Goal: Task Accomplishment & Management: Complete application form

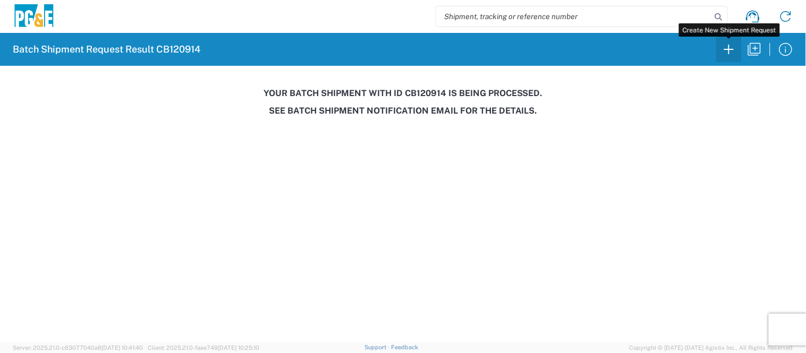
click at [726, 55] on icon "button" at bounding box center [728, 49] width 17 height 17
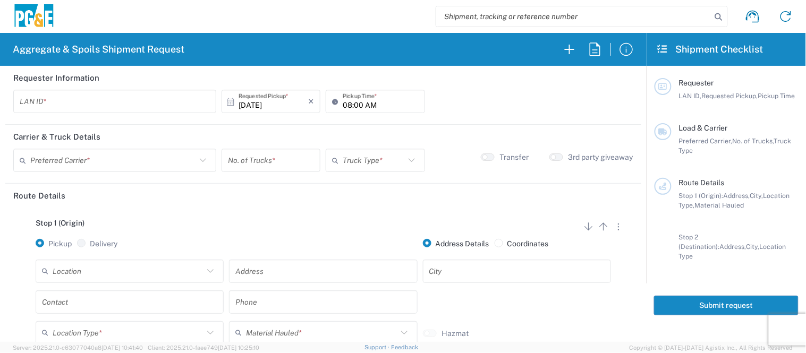
click at [164, 98] on input "text" at bounding box center [115, 101] width 190 height 19
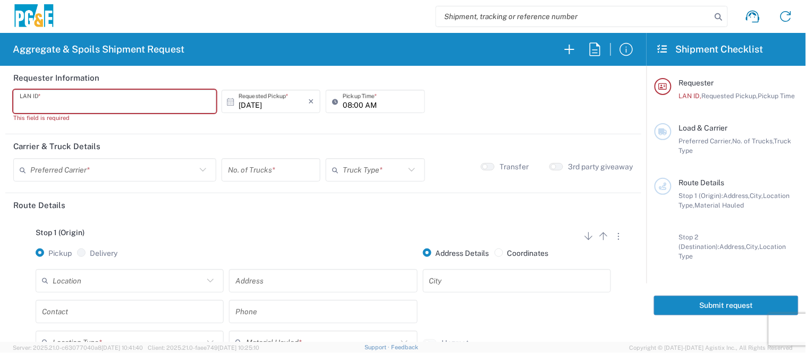
click at [78, 97] on input "text" at bounding box center [115, 101] width 190 height 19
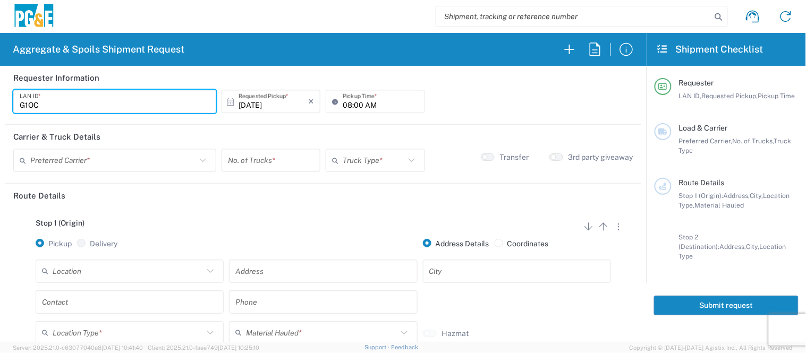
type input "G1OC"
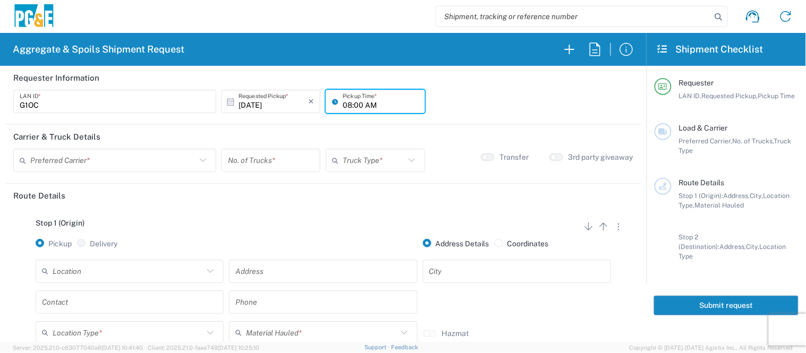
click at [342, 98] on input "08:00 AM" at bounding box center [379, 101] width 75 height 19
type input "07:30 AM"
click at [182, 157] on input "text" at bounding box center [113, 160] width 166 height 19
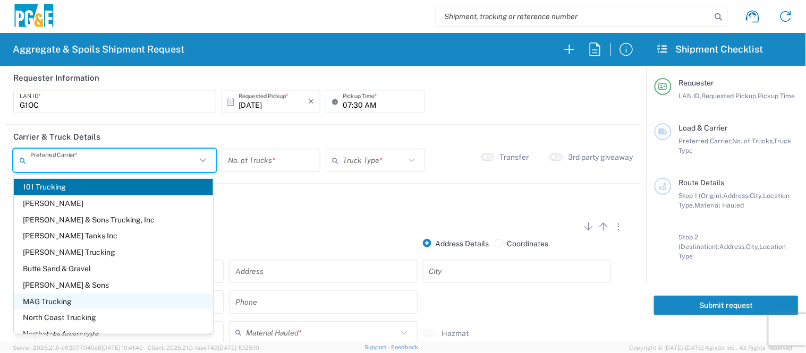
click at [53, 297] on span "MAG Trucking" at bounding box center [113, 302] width 199 height 16
type input "MAG Trucking"
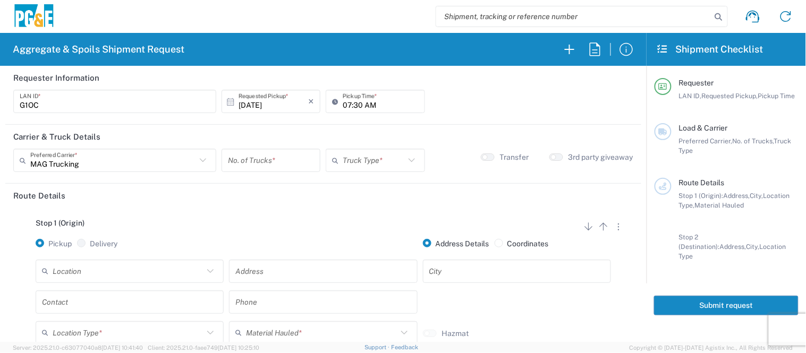
click at [252, 162] on input "number" at bounding box center [271, 160] width 86 height 19
type input "2"
click at [364, 155] on input "text" at bounding box center [373, 160] width 62 height 19
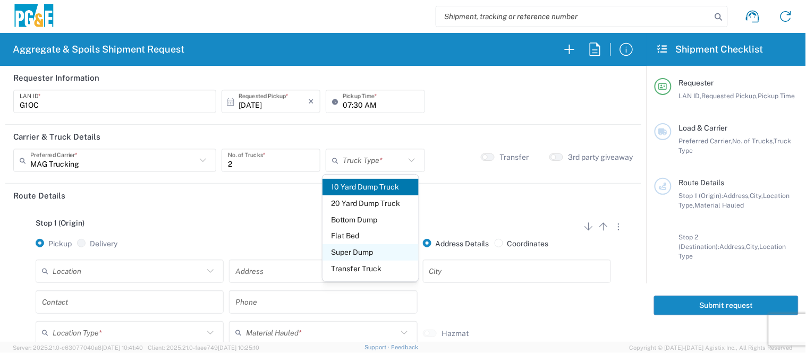
click at [378, 253] on span "Super Dump" at bounding box center [370, 252] width 97 height 16
type input "Super Dump"
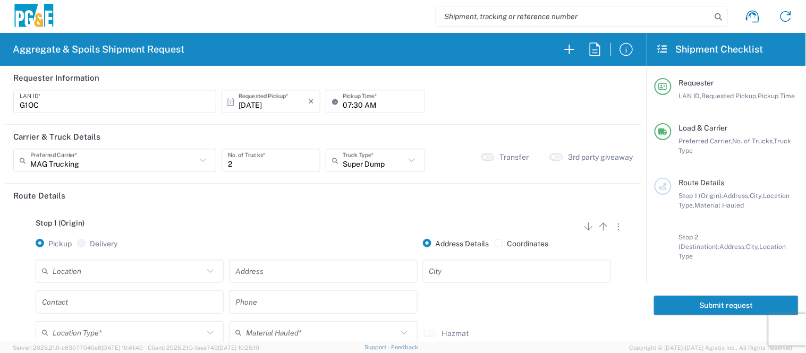
click at [125, 270] on input "text" at bounding box center [128, 271] width 151 height 19
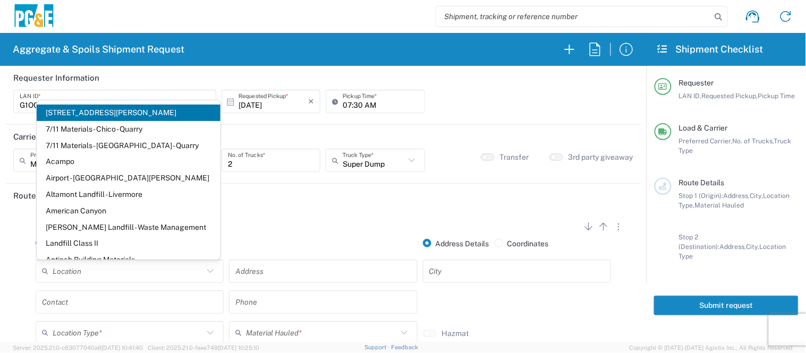
click at [277, 275] on input "text" at bounding box center [322, 271] width 175 height 19
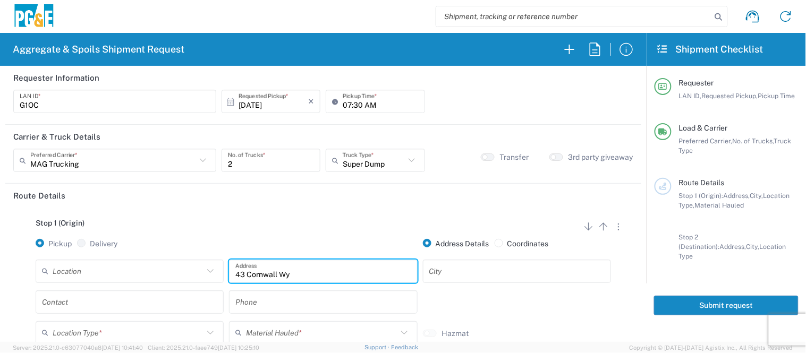
type input "43 Cornwall Wy"
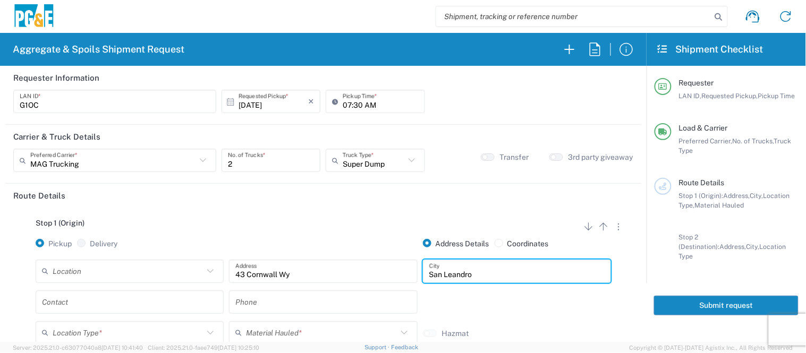
type input "San Leandro"
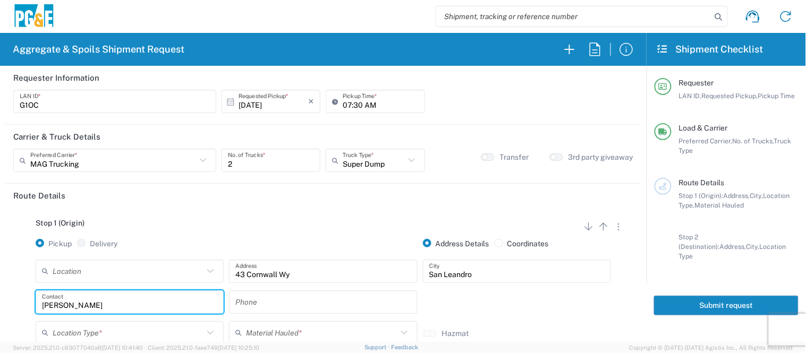
type input "[PERSON_NAME]"
click at [247, 306] on input "text" at bounding box center [322, 302] width 175 height 19
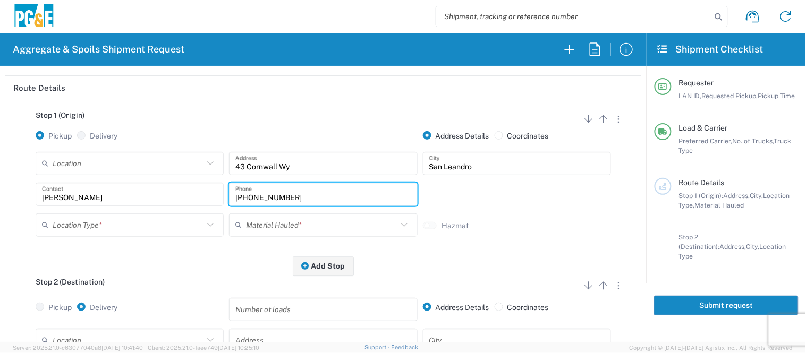
scroll to position [118, 0]
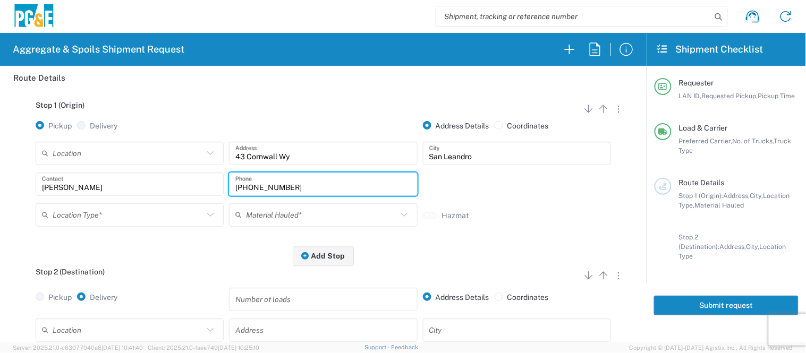
type input "[PHONE_NUMBER]"
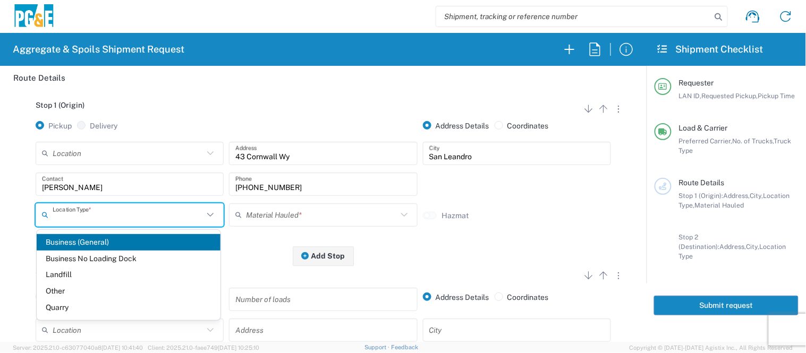
click at [105, 210] on input "text" at bounding box center [128, 214] width 151 height 19
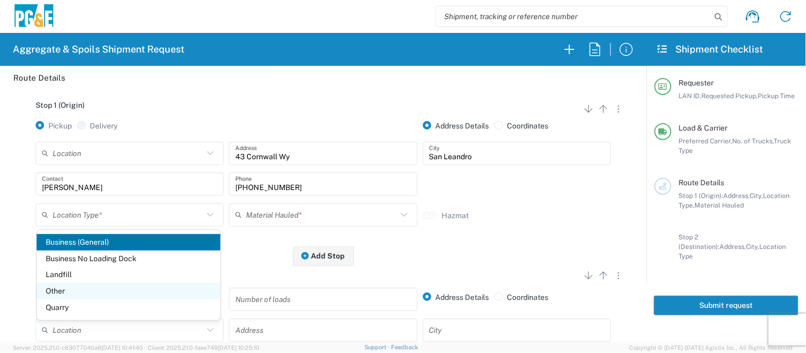
click at [97, 285] on span "Other" at bounding box center [129, 291] width 184 height 16
type input "Other"
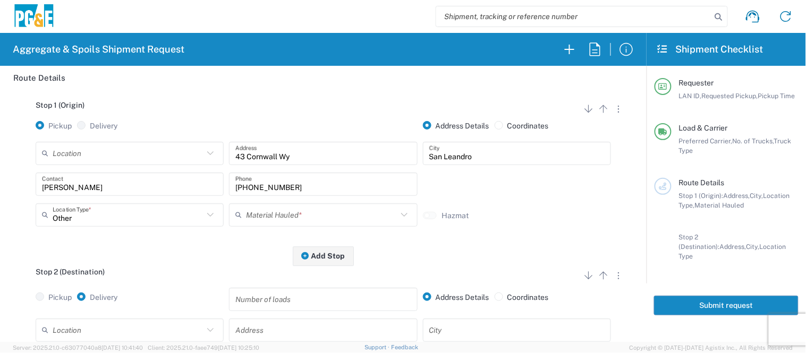
click at [264, 214] on input "text" at bounding box center [321, 214] width 151 height 19
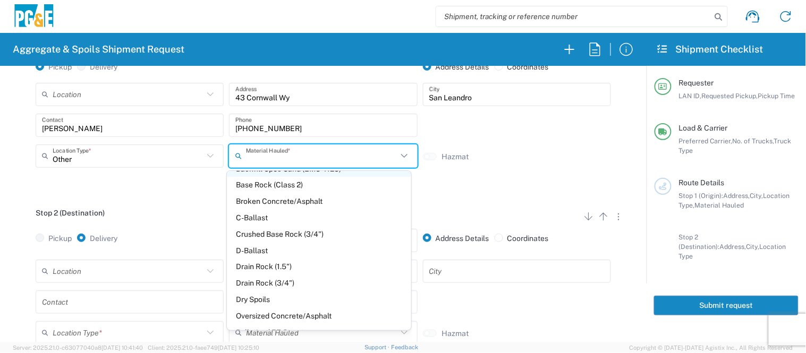
scroll to position [176, 0]
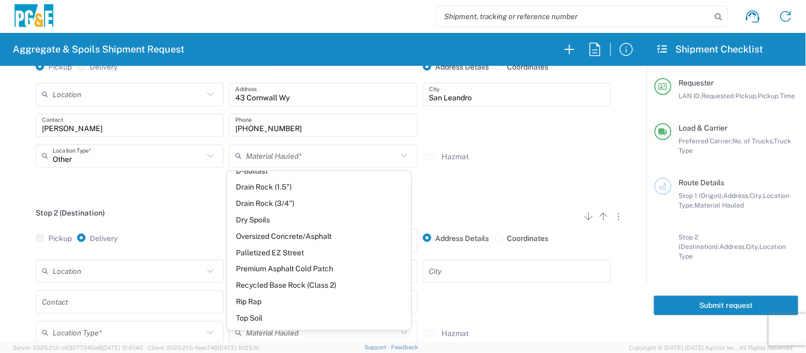
click at [270, 220] on span "Dry Spoils" at bounding box center [319, 220] width 184 height 16
type input "Dry Spoils"
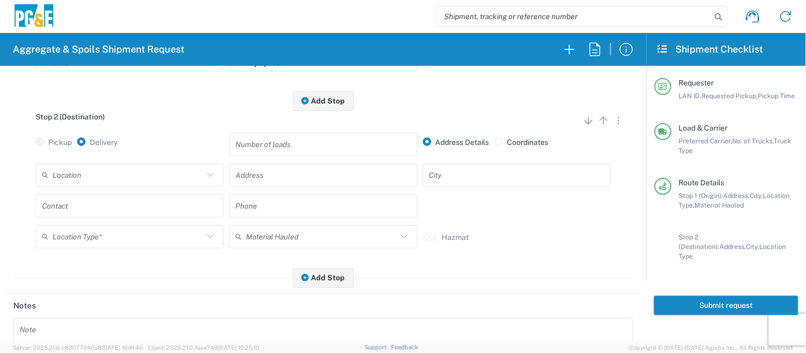
scroll to position [295, 0]
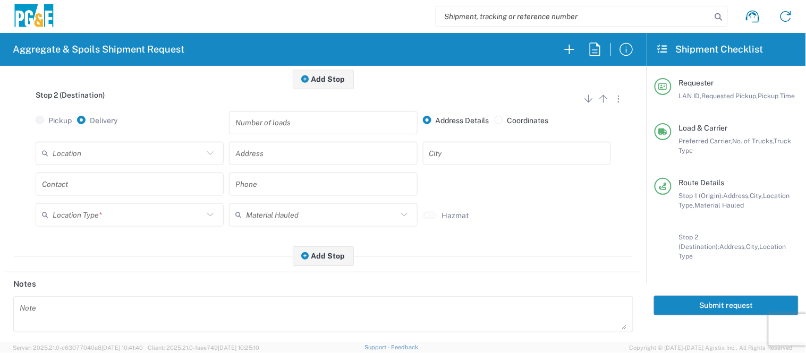
click at [157, 156] on input "text" at bounding box center [128, 153] width 151 height 19
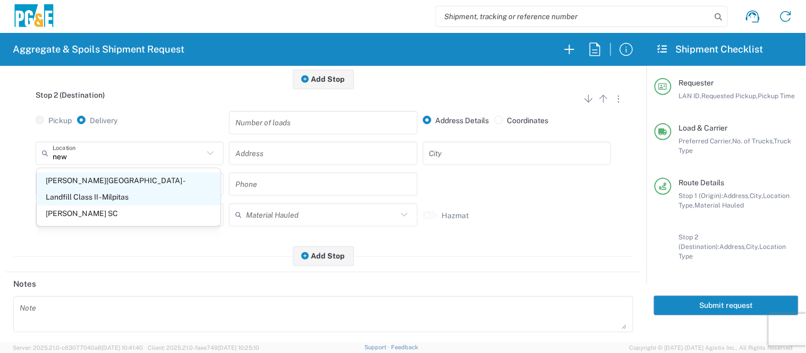
click at [156, 177] on span "[PERSON_NAME][GEOGRAPHIC_DATA] - Landfill Class II - Milpitas" at bounding box center [129, 189] width 184 height 33
type input "[PERSON_NAME][GEOGRAPHIC_DATA] - Landfill Class II - Milpitas"
type input "[STREET_ADDRESS][PERSON_NAME]"
type input "Milpitas"
type input "Landfill"
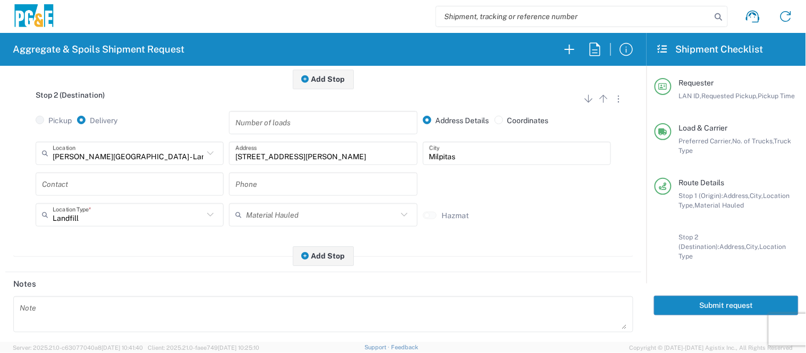
click at [172, 185] on input "text" at bounding box center [129, 184] width 175 height 19
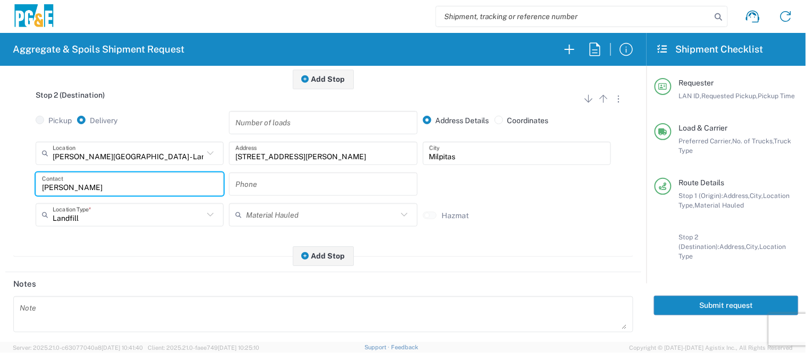
type input "[PERSON_NAME]"
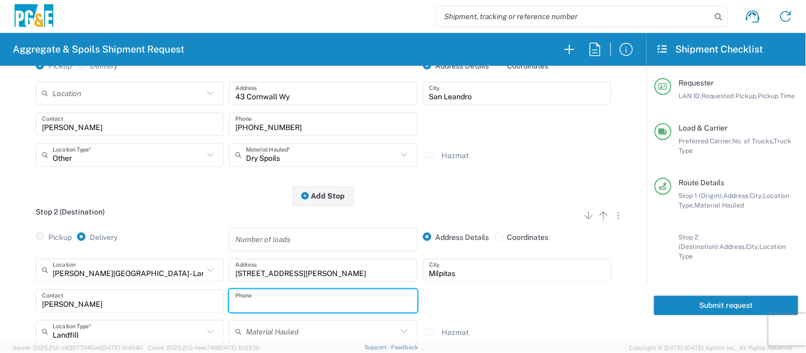
scroll to position [177, 0]
type input "[PHONE_NUMBER]"
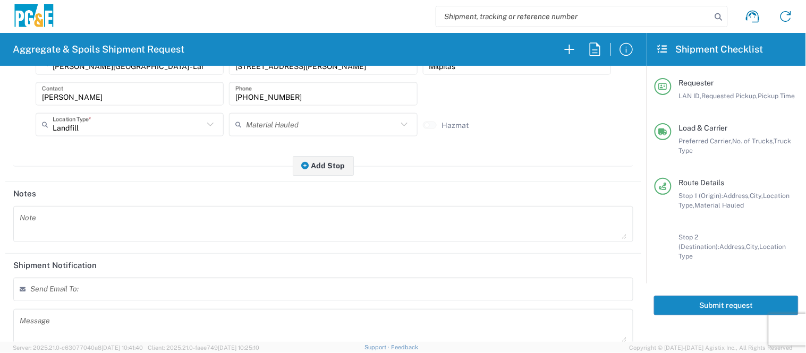
scroll to position [458, 0]
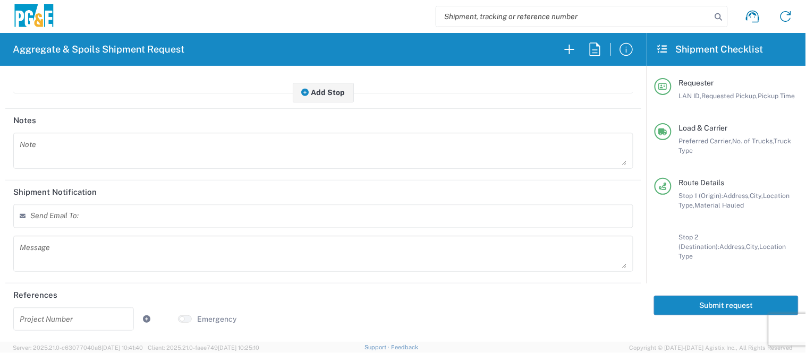
drag, startPoint x: 55, startPoint y: 320, endPoint x: 82, endPoint y: 325, distance: 27.7
click at [55, 320] on input "text" at bounding box center [74, 319] width 108 height 19
click at [784, 348] on span "Copyright © [DATE]-[DATE] Agistix Inc., All Rights Reserved" at bounding box center [711, 348] width 164 height 10
click at [37, 318] on input "text" at bounding box center [74, 319] width 108 height 19
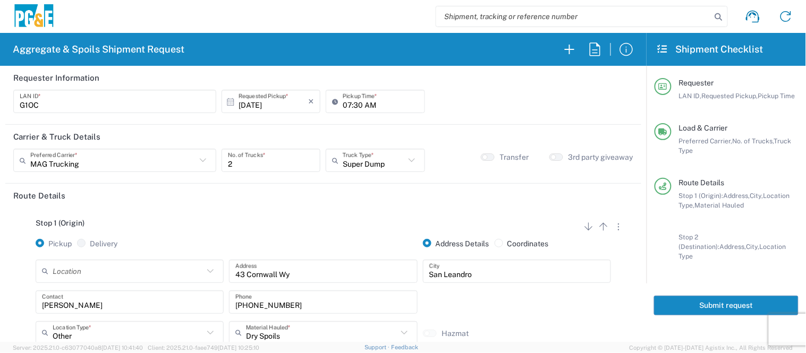
type input "35056643"
click at [735, 298] on button "Submit request" at bounding box center [726, 306] width 144 height 20
